Goal: Check status: Check status

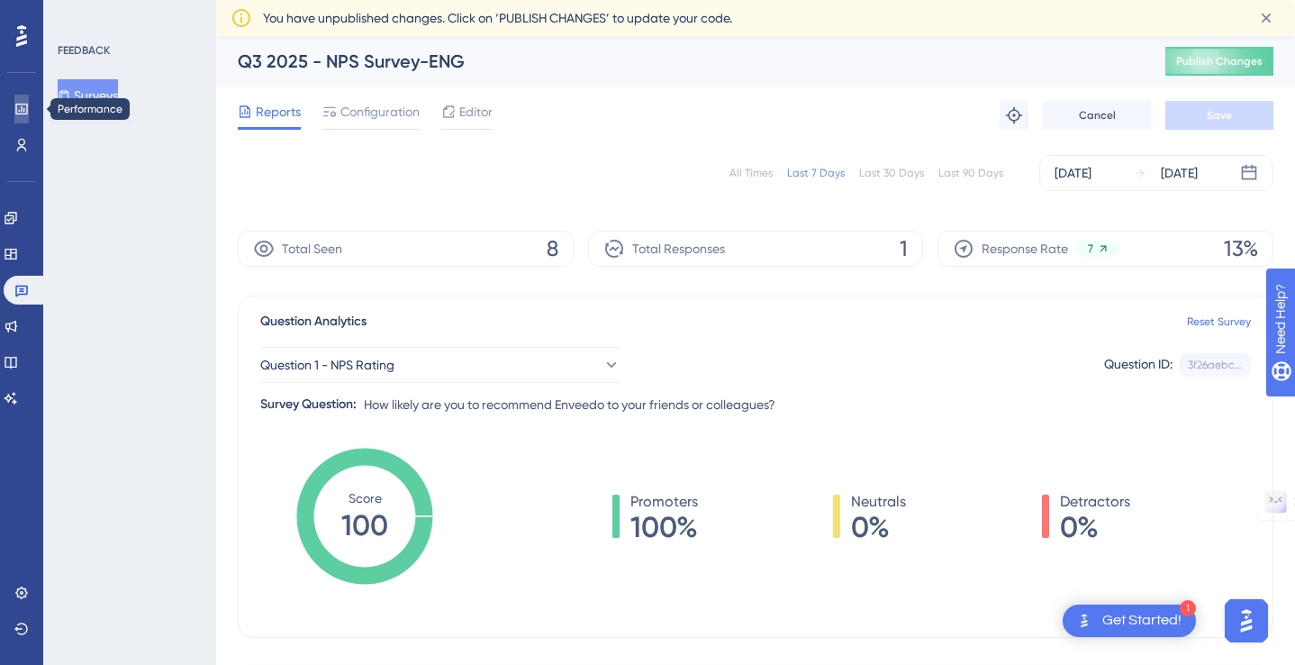
click at [23, 109] on icon at bounding box center [21, 109] width 14 height 14
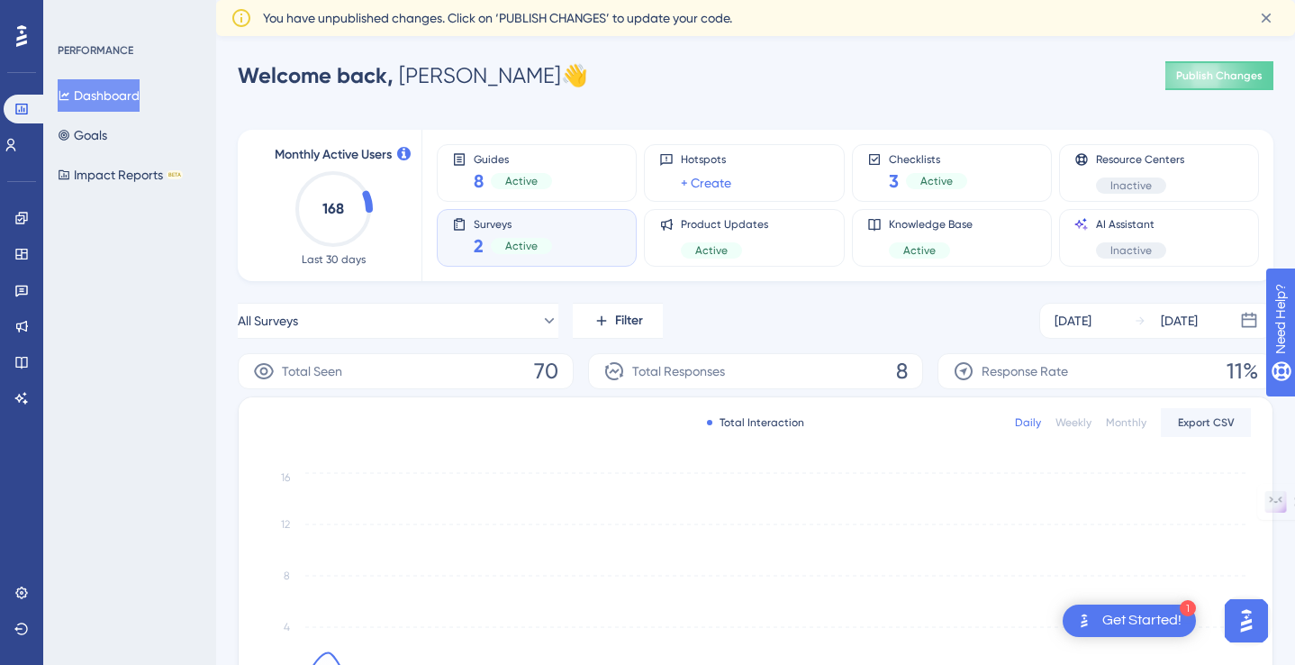
click at [579, 238] on div "Surveys 2 Active" at bounding box center [536, 237] width 169 height 41
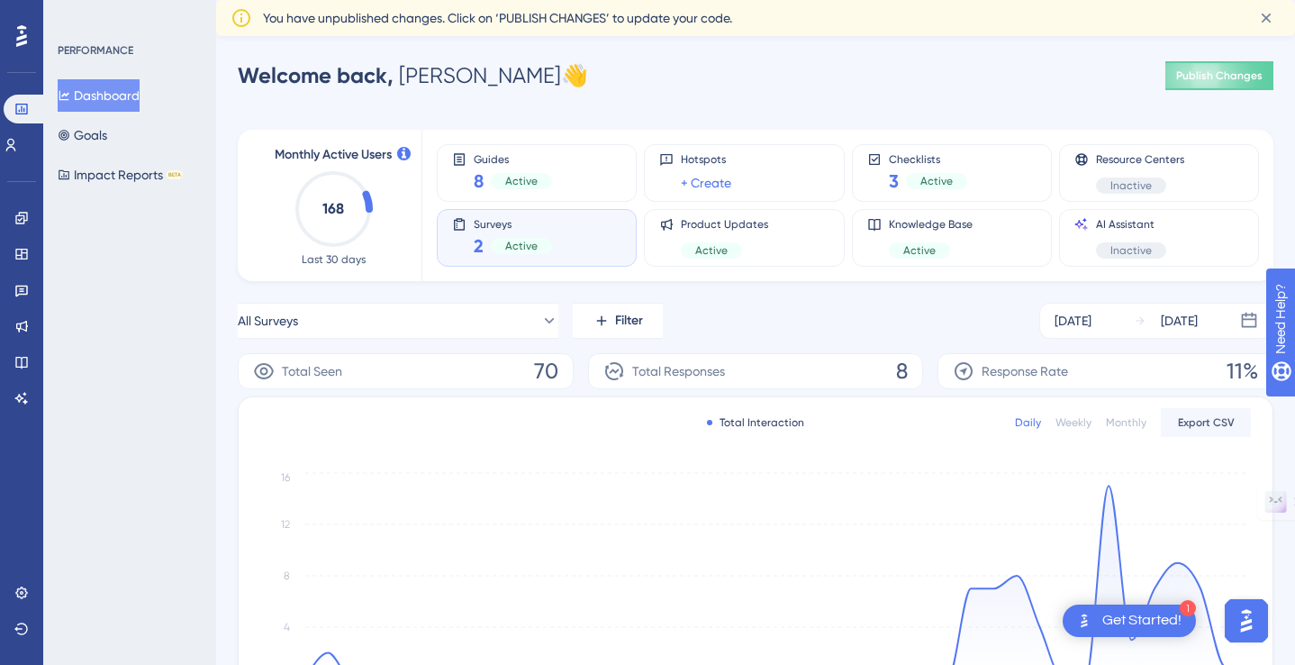
click at [579, 238] on div "Surveys 2 Active" at bounding box center [536, 237] width 169 height 41
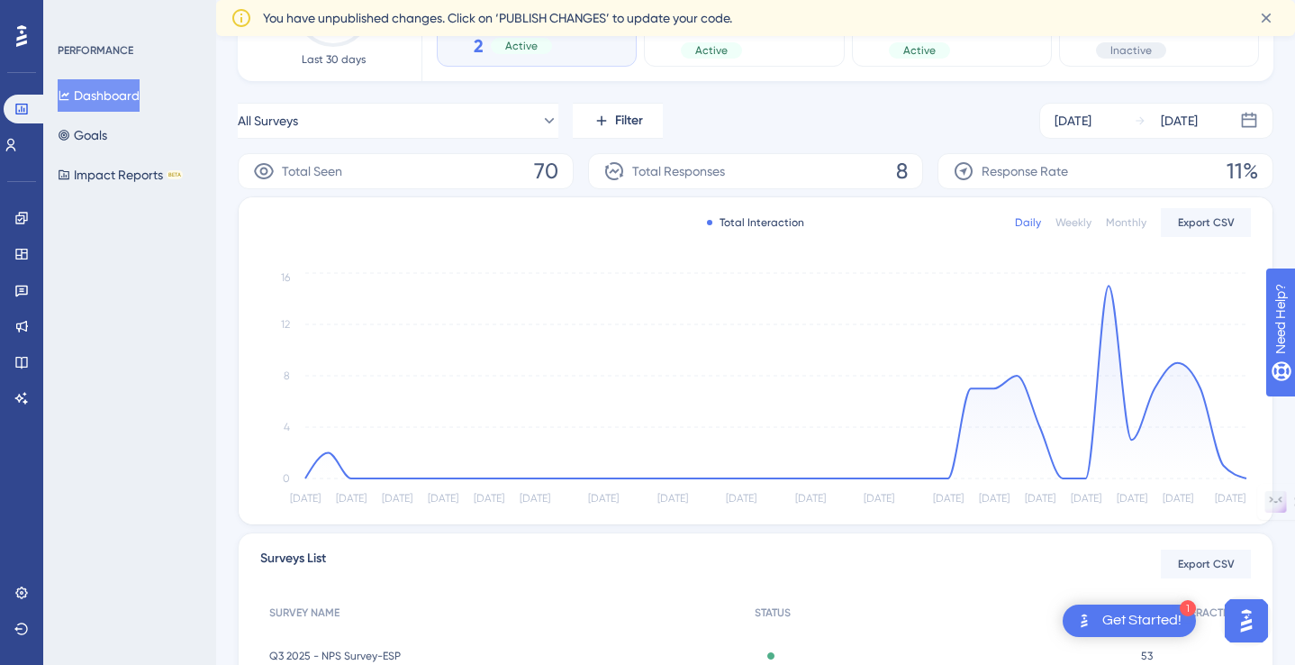
scroll to position [462, 0]
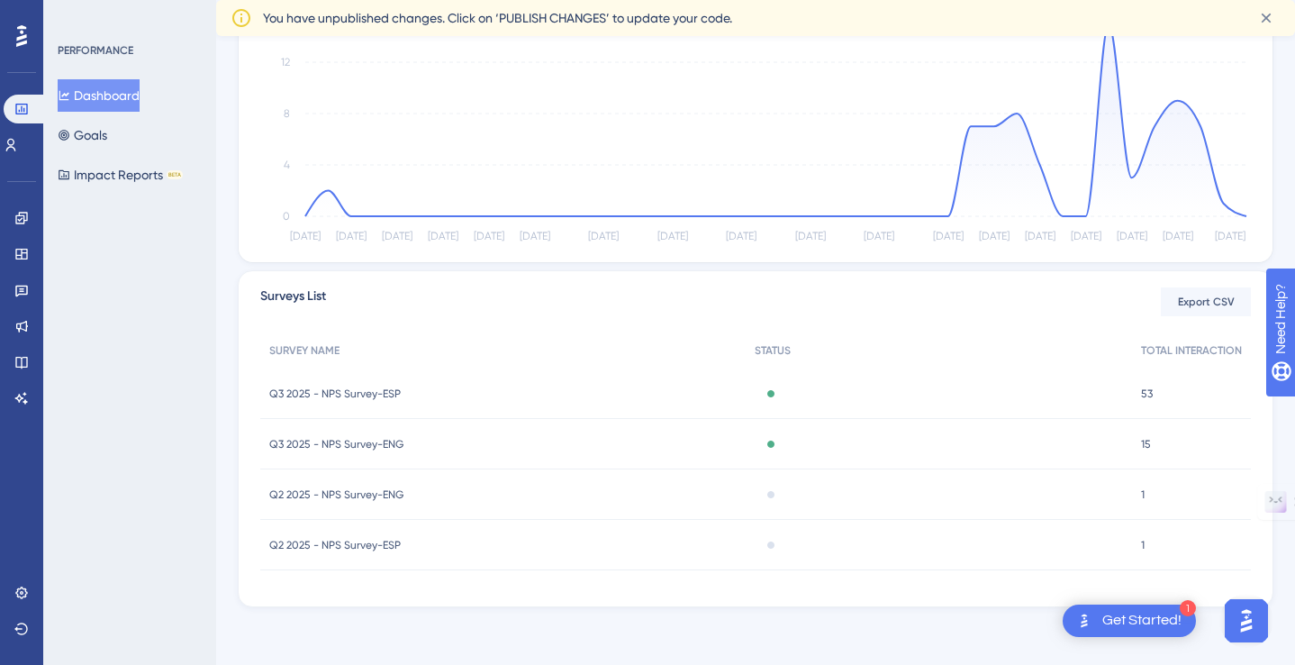
click at [359, 440] on span "Q3 2025 - NPS Survey-ENG" at bounding box center [336, 444] width 134 height 14
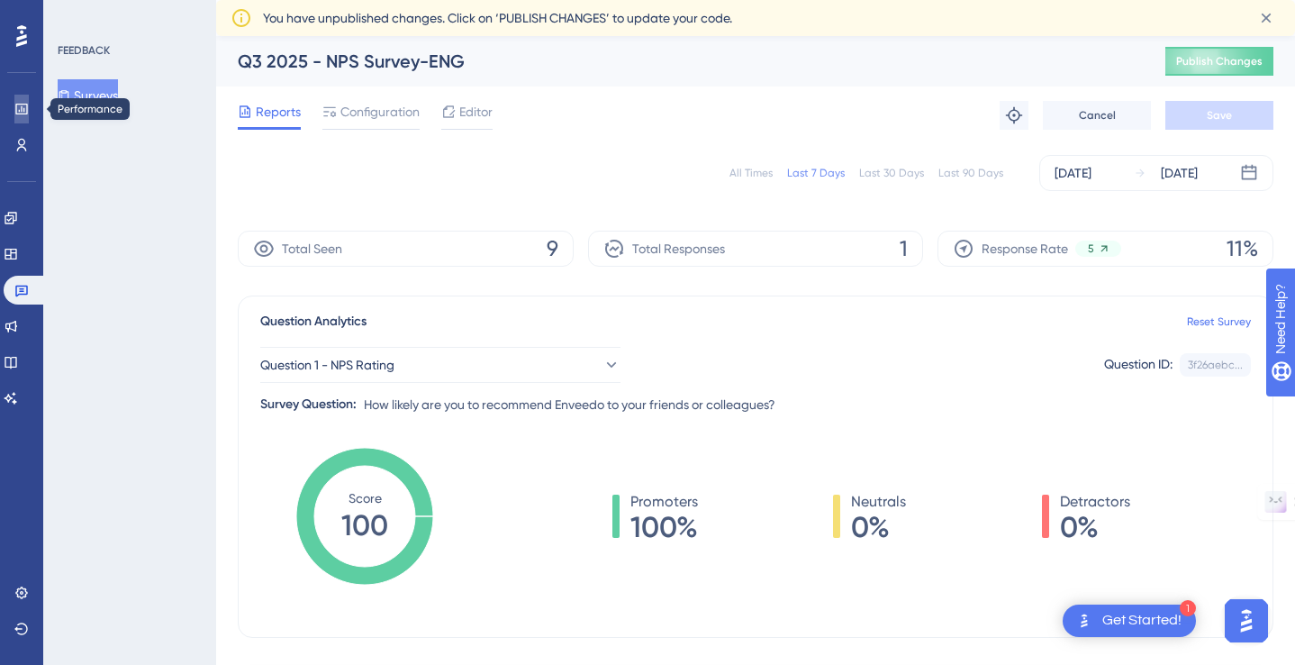
click at [19, 108] on icon at bounding box center [21, 109] width 14 height 14
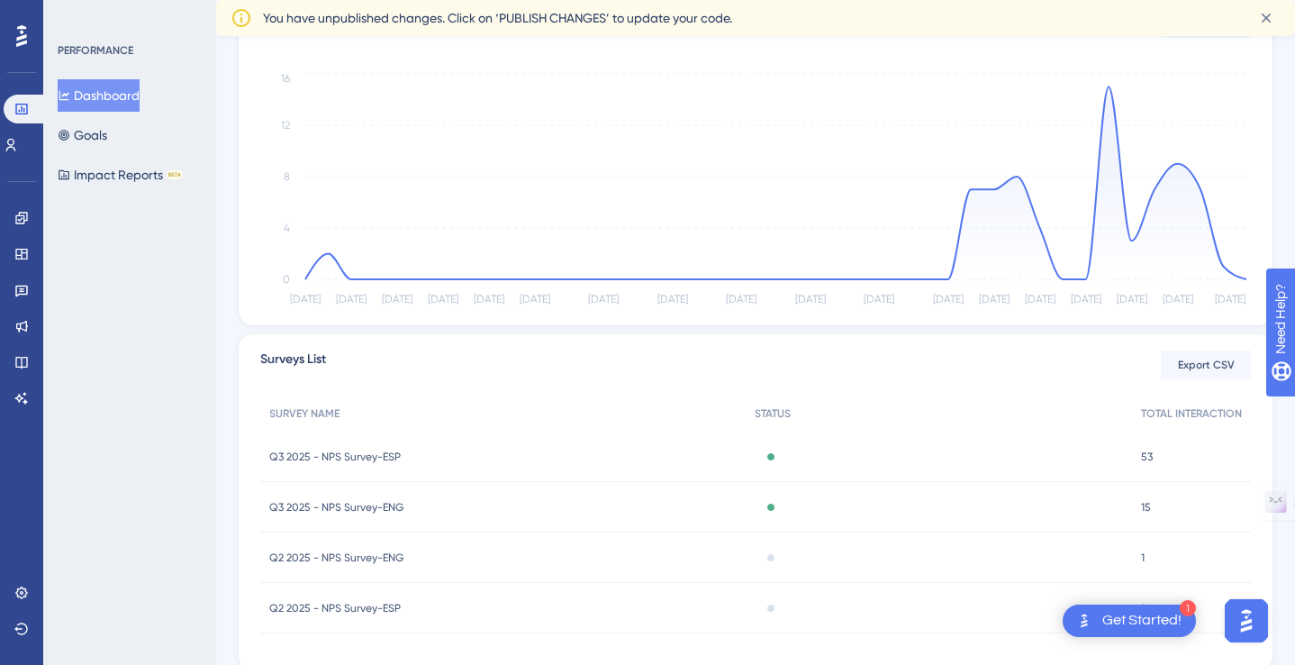
scroll to position [462, 0]
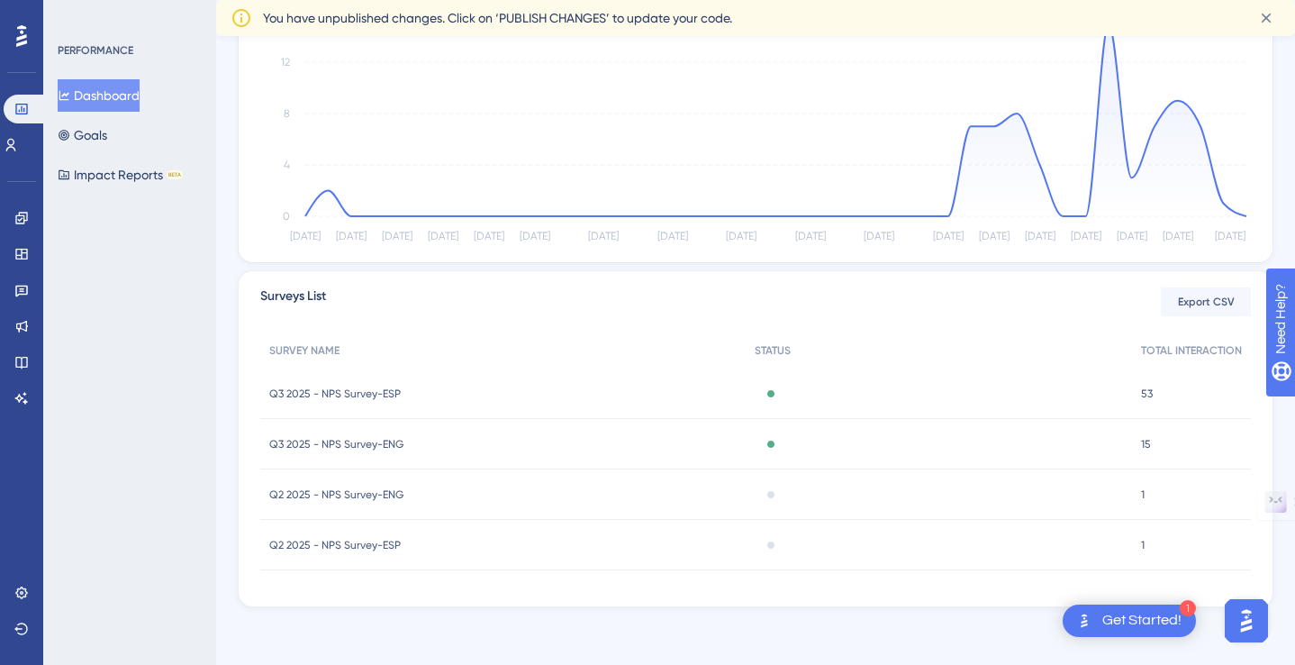
click at [366, 385] on div "Q3 2025 - NPS Survey-ESP Q3 2025 - NPS Survey-[GEOGRAPHIC_DATA]" at bounding box center [502, 393] width 485 height 50
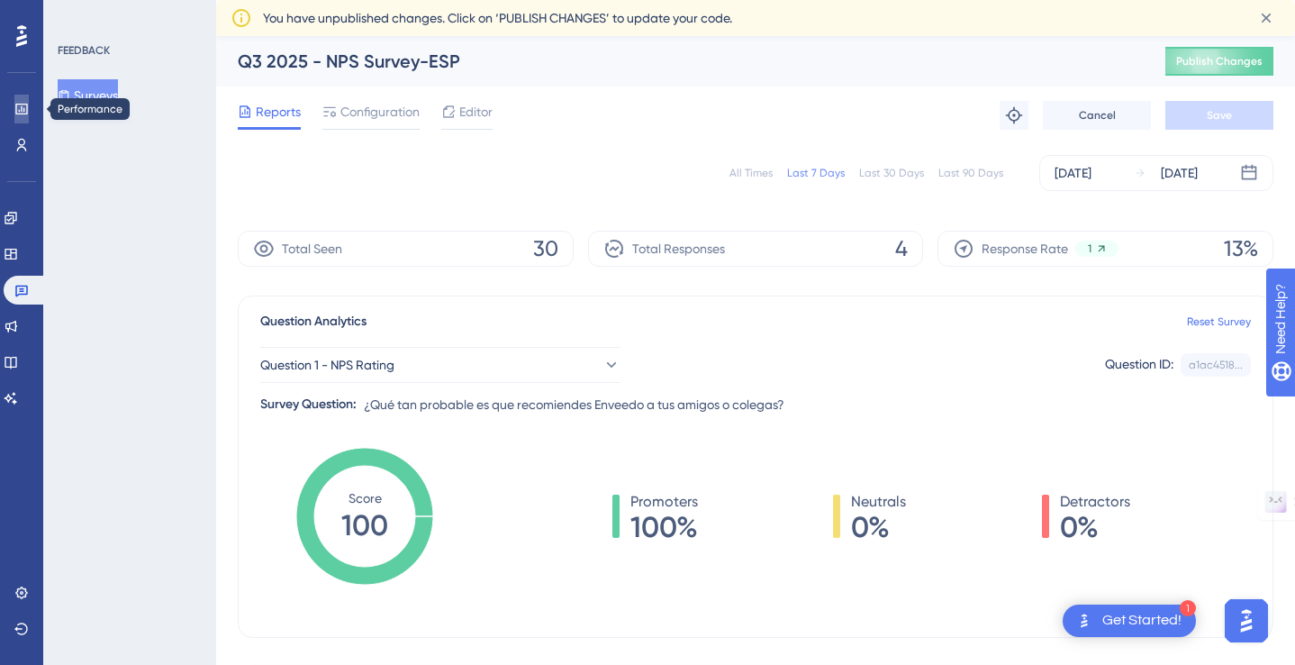
click at [20, 112] on icon at bounding box center [21, 109] width 14 height 14
